Goal: Task Accomplishment & Management: Use online tool/utility

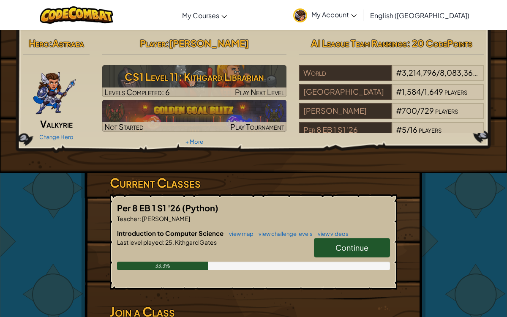
click at [333, 238] on link "Continue" at bounding box center [352, 247] width 76 height 19
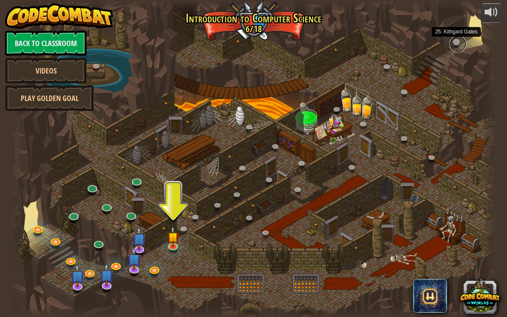
click at [454, 44] on link at bounding box center [458, 43] width 17 height 17
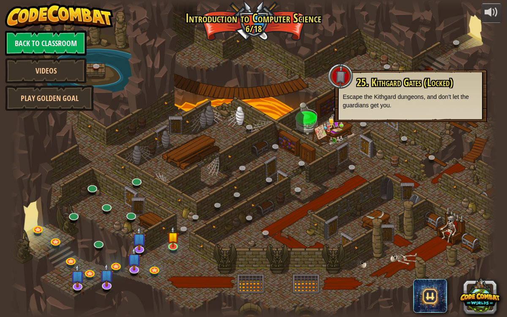
click at [366, 150] on div at bounding box center [253, 158] width 485 height 317
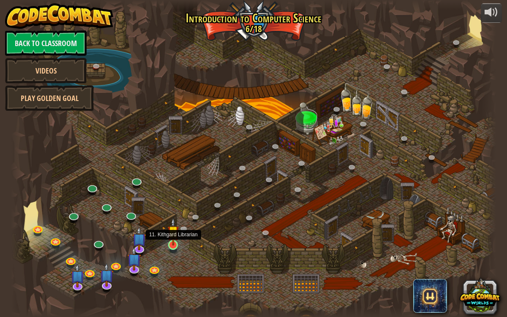
click at [173, 243] on img at bounding box center [173, 232] width 12 height 28
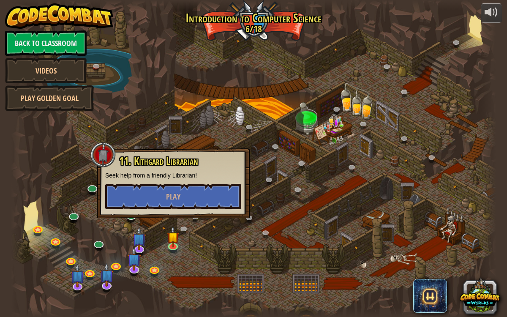
click at [165, 275] on div at bounding box center [253, 158] width 485 height 317
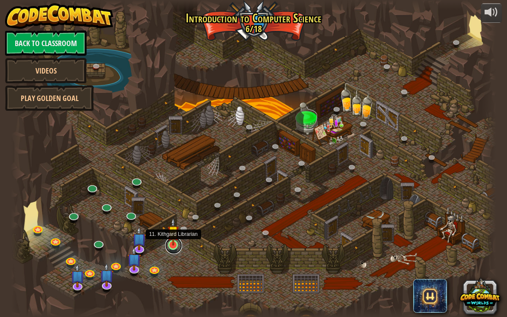
click at [176, 247] on link at bounding box center [173, 245] width 17 height 17
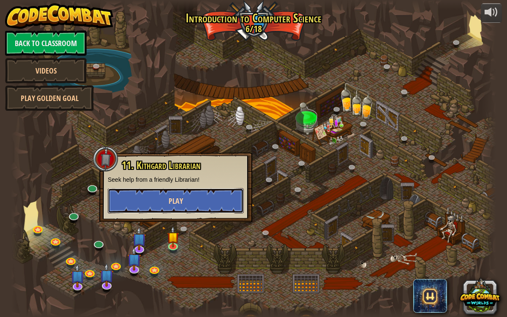
click at [176, 199] on span "Play" at bounding box center [176, 201] width 14 height 11
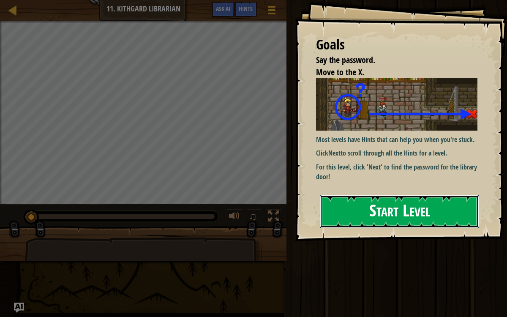
click at [361, 196] on button "Start Level" at bounding box center [399, 211] width 159 height 33
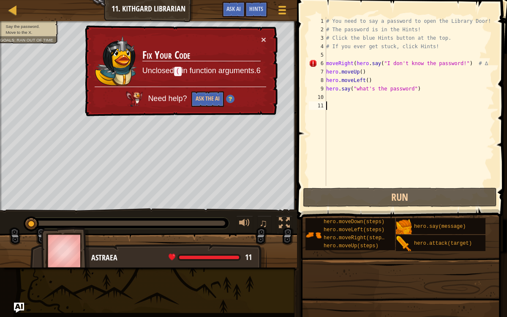
click at [328, 55] on div "# You need to say a password to open the Library Door! # The password is in the…" at bounding box center [410, 110] width 170 height 186
type textarea "m"
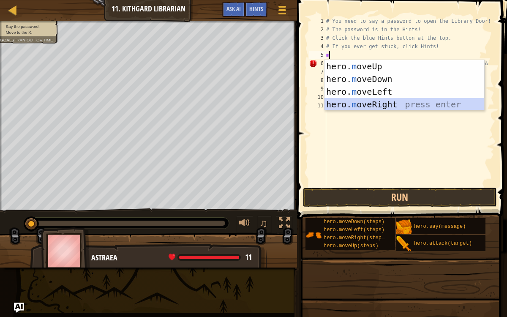
click at [367, 104] on div "hero. m oveUp press enter hero. m oveDown press enter hero. m oveLeft press ent…" at bounding box center [405, 98] width 160 height 76
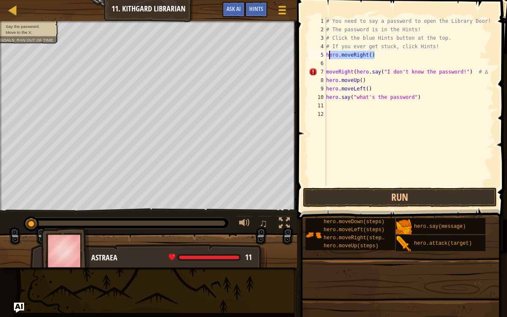
drag, startPoint x: 374, startPoint y: 55, endPoint x: 323, endPoint y: 54, distance: 51.2
click at [323, 54] on div "1 2 3 4 5 6 7 8 9 10 11 12 # You need to say a password to open the Library Doo…" at bounding box center [400, 101] width 187 height 169
type textarea "hero.moveRight()"
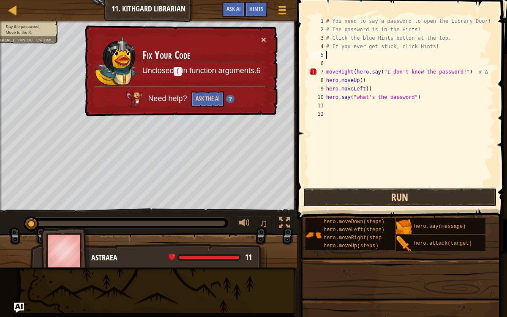
click at [352, 191] on button "Run" at bounding box center [400, 197] width 194 height 19
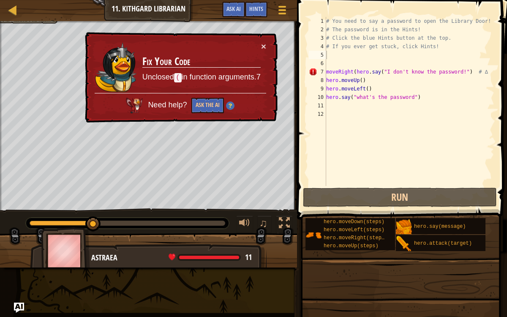
click at [175, 101] on span "Need help?" at bounding box center [168, 105] width 41 height 8
click at [175, 107] on span "Need help?" at bounding box center [168, 105] width 41 height 9
click at [199, 109] on button "Ask the AI" at bounding box center [207, 106] width 33 height 16
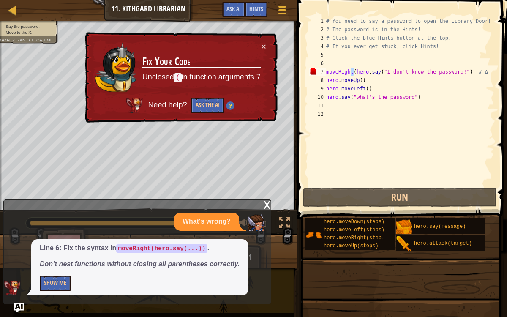
click at [352, 71] on div "# You need to say a password to open the Library Door! # The password is in the…" at bounding box center [410, 110] width 170 height 186
drag, startPoint x: 354, startPoint y: 72, endPoint x: 321, endPoint y: 72, distance: 33.0
click at [321, 72] on div "moveRight(hero.say("I don't know the password!") # ∆ 1 2 3 4 5 6 7 8 9 10 11 12…" at bounding box center [400, 101] width 187 height 169
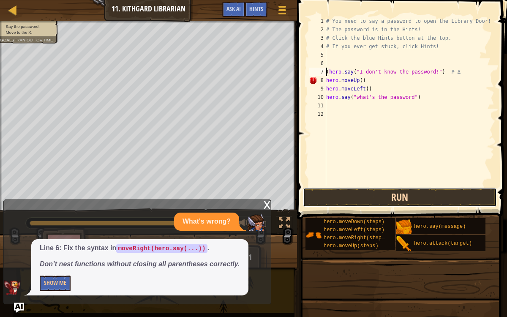
click at [351, 195] on button "Run" at bounding box center [400, 197] width 194 height 19
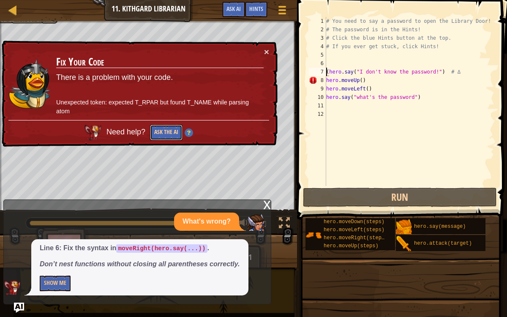
click at [164, 131] on button "Ask the AI" at bounding box center [166, 133] width 33 height 16
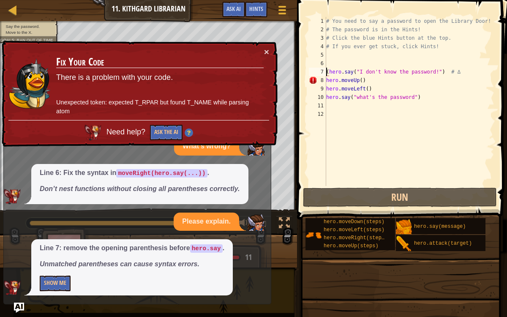
click at [328, 71] on div "# You need to say a password to open the Library Door! # The password is in the…" at bounding box center [410, 110] width 170 height 186
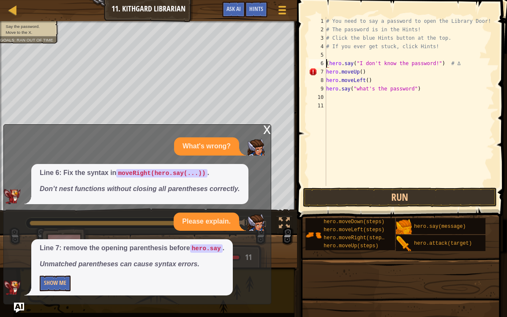
click at [328, 63] on div "# You need to say a password to open the Library Door! # The password is in the…" at bounding box center [410, 110] width 170 height 186
click at [323, 188] on button "Run" at bounding box center [400, 197] width 194 height 19
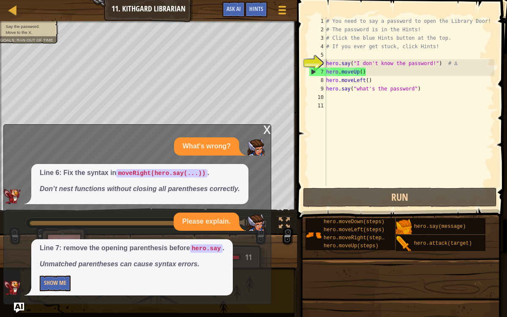
click at [256, 279] on div "Line 7: remove the opening parenthesis before hero.say . Unmatched parentheses …" at bounding box center [135, 267] width 263 height 56
click at [268, 128] on div "x" at bounding box center [267, 129] width 8 height 8
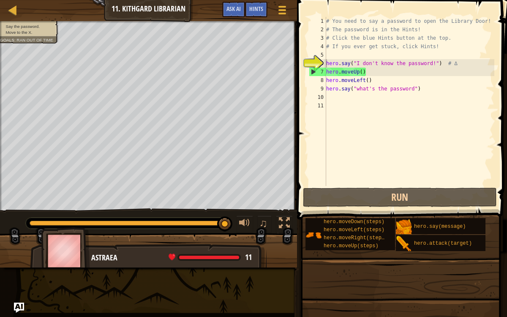
type textarea "hero.moveLeft()"
click at [355, 81] on div "# You need to say a password to open the Library Door! # The password is in the…" at bounding box center [410, 110] width 170 height 186
click at [372, 81] on div "# You need to say a password to open the Library Door! # The password is in the…" at bounding box center [410, 110] width 170 height 186
